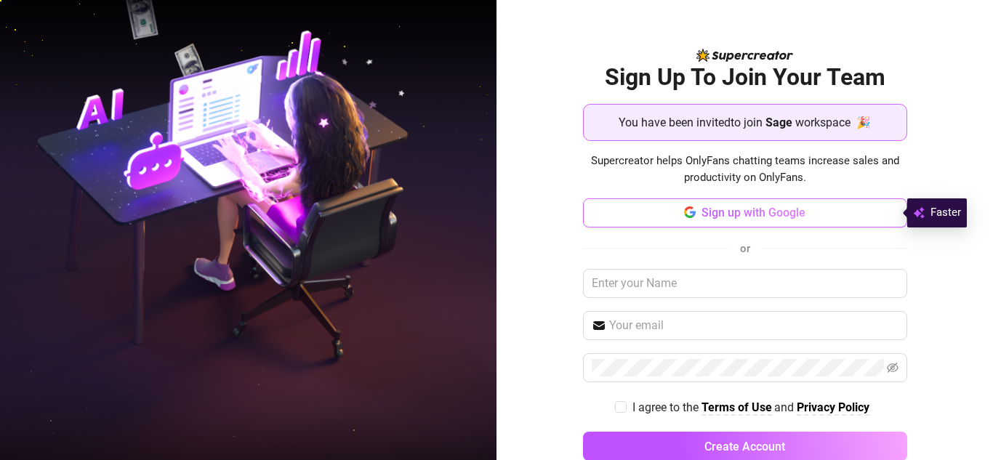
click at [705, 219] on span "Sign up with Google" at bounding box center [754, 213] width 104 height 14
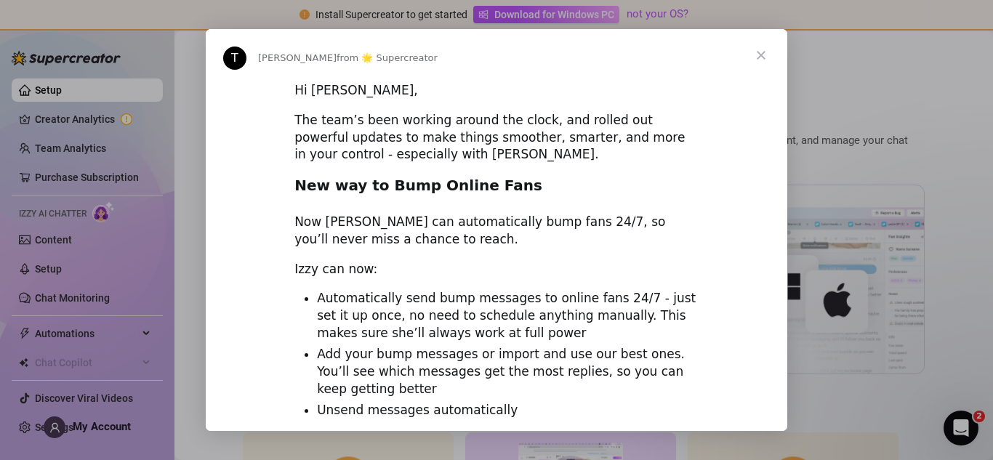
click at [766, 50] on span "Close" at bounding box center [761, 55] width 52 height 52
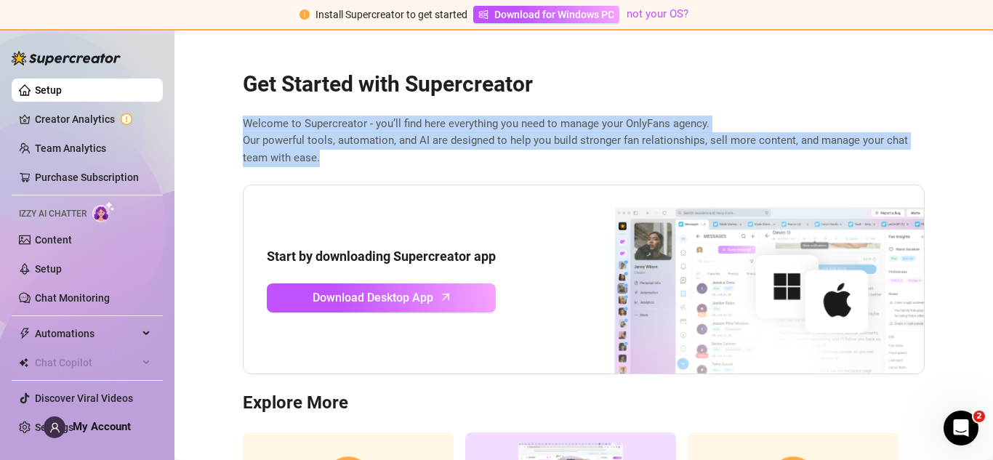
drag, startPoint x: 546, startPoint y: 236, endPoint x: 571, endPoint y: 97, distance: 141.1
click at [571, 97] on div "Get Started with Supercreator Welcome to Supercreator - you’ll find here everyt…" at bounding box center [583, 319] width 705 height 534
click at [640, 65] on div "Get Started with Supercreator Welcome to Supercreator - you’ll find here everyt…" at bounding box center [583, 319] width 705 height 534
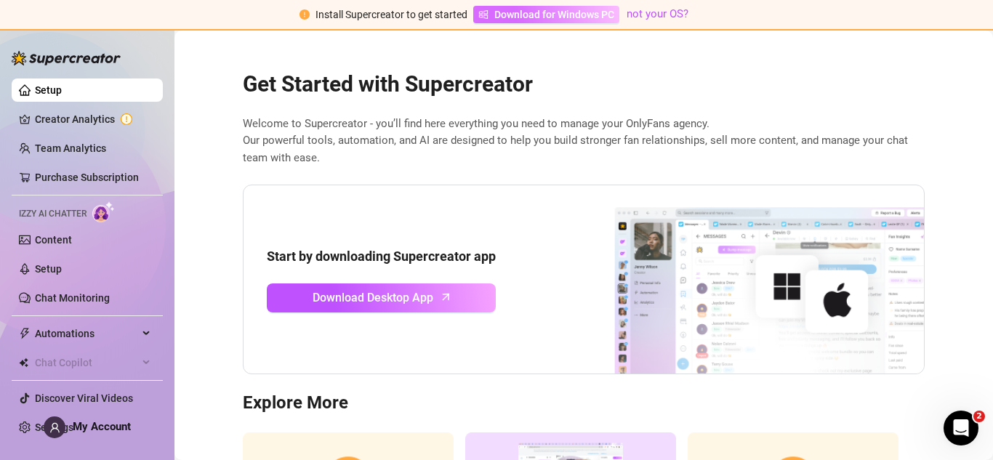
click at [590, 15] on span "Download for Windows PC" at bounding box center [554, 15] width 120 height 16
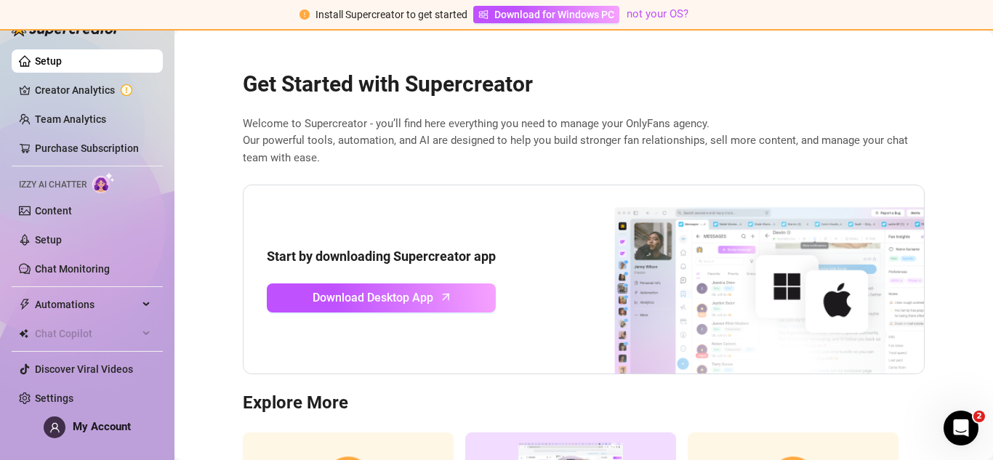
click at [780, 393] on h3 "Explore More" at bounding box center [584, 403] width 682 height 23
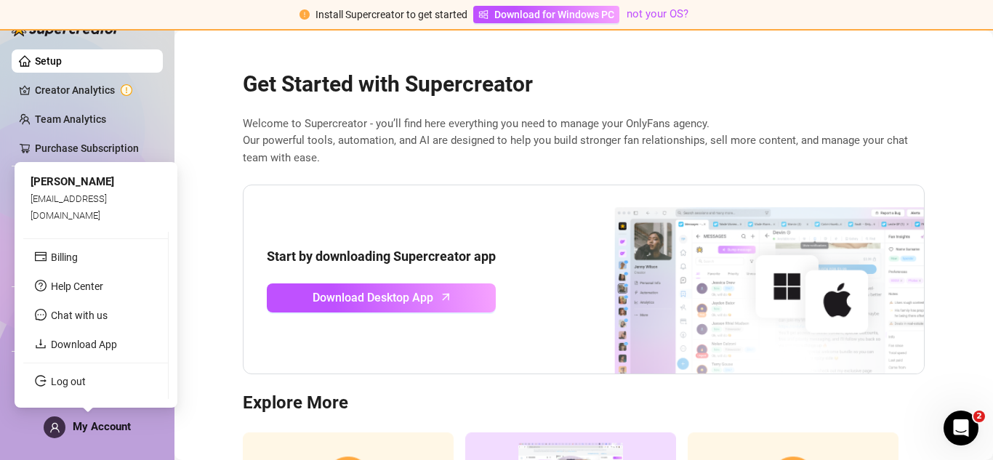
click at [112, 430] on span "My Account" at bounding box center [102, 426] width 58 height 13
click at [86, 384] on link "Log out" at bounding box center [68, 382] width 35 height 12
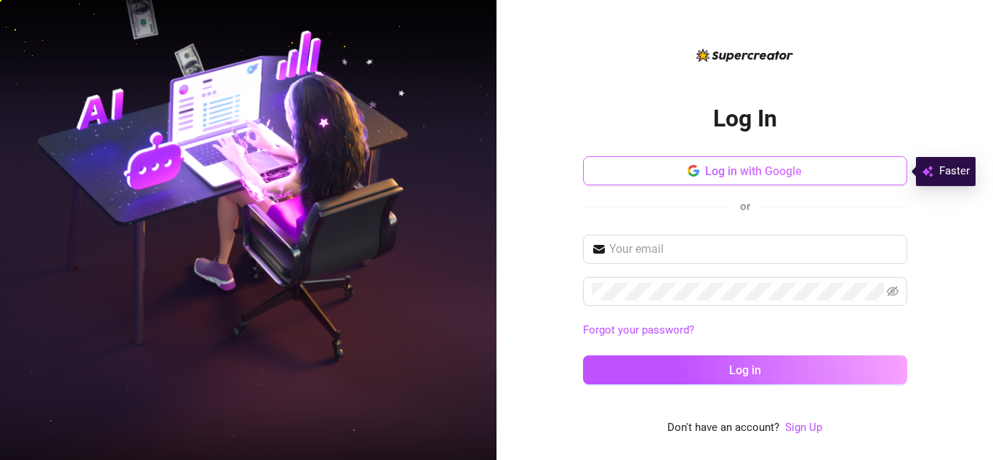
click at [747, 167] on span "Log in with Google" at bounding box center [753, 171] width 97 height 14
